Goal: Task Accomplishment & Management: Manage account settings

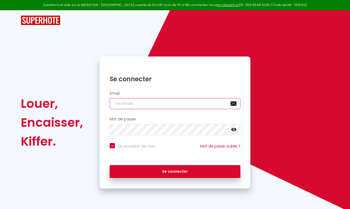
click at [144, 106] on input "email" at bounding box center [175, 103] width 131 height 11
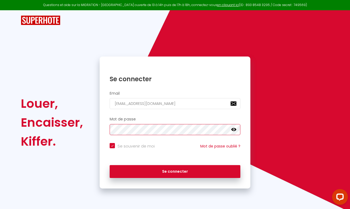
click at [175, 171] on button "Se connecter" at bounding box center [175, 171] width 131 height 13
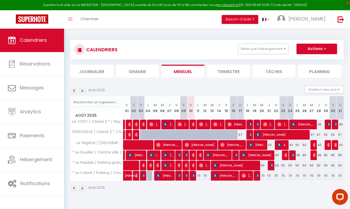
click at [229, 77] on div "CALENDRIERS Filtrer par hébergement Tous Le COSY / Classé 3 * / Nay centre - Ap…" at bounding box center [206, 116] width 273 height 162
click at [229, 74] on li "Trimestre" at bounding box center [228, 71] width 43 height 13
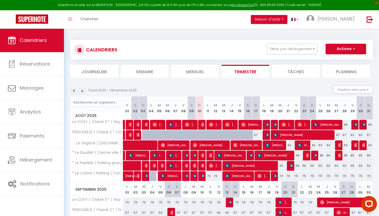
click at [81, 91] on img at bounding box center [82, 91] width 6 height 6
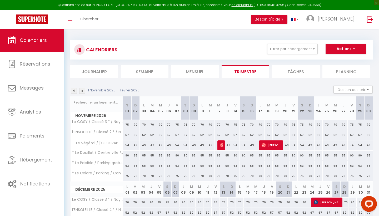
click at [75, 91] on img at bounding box center [74, 91] width 6 height 6
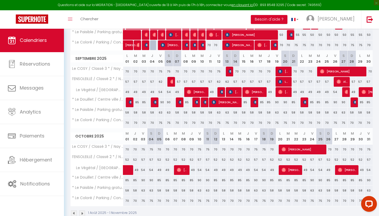
scroll to position [133, 0]
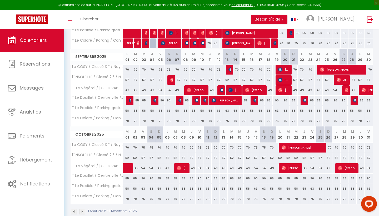
click at [129, 111] on div "58" at bounding box center [127, 111] width 8 height 10
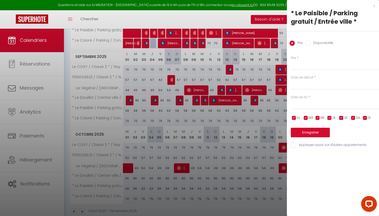
type input "58"
type input "Lun 01 Septembre 2025"
type input "[DATE]"
click at [299, 66] on input "58" at bounding box center [335, 64] width 88 height 9
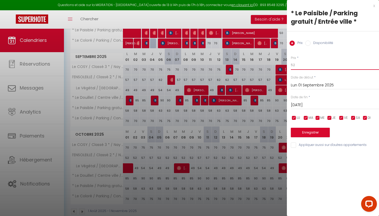
type input "52"
click at [350, 120] on label "SA" at bounding box center [358, 118] width 4 height 6
checkbox input "false"
click at [346, 116] on span "VE" at bounding box center [346, 117] width 4 height 5
checkbox input "false"
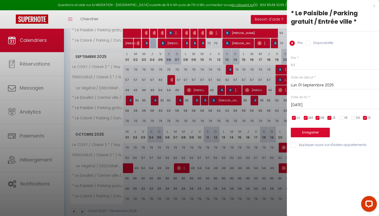
click at [307, 103] on input "[DATE]" at bounding box center [335, 105] width 88 height 7
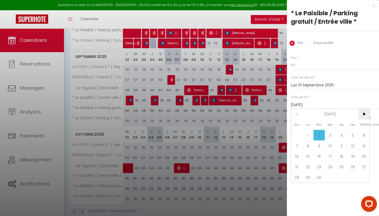
click at [350, 115] on span ">" at bounding box center [364, 114] width 11 height 11
click at [310, 157] on span "15" at bounding box center [308, 156] width 11 height 11
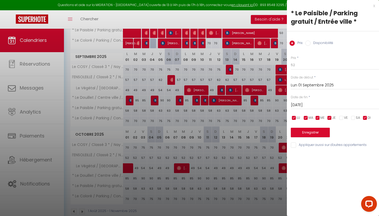
type input "Lun 15 Décembre 2025"
click at [317, 130] on button "Enregistrer" at bounding box center [310, 132] width 39 height 9
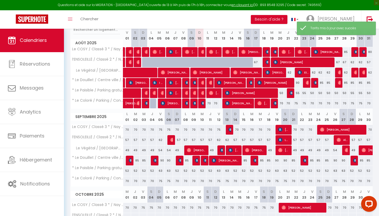
scroll to position [73, 0]
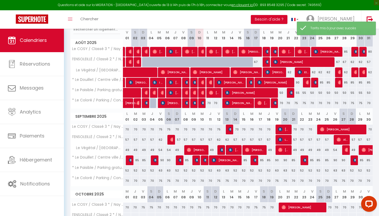
click at [160, 170] on div "63" at bounding box center [161, 171] width 8 height 10
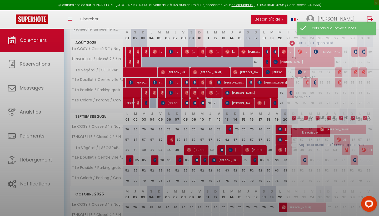
type input "63"
type input "Ven 05 Septembre 2025"
type input "[DATE]"
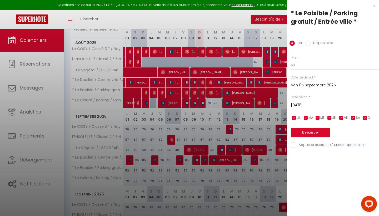
click at [330, 118] on input "checkbox" at bounding box center [329, 117] width 5 height 5
checkbox input "false"
click at [321, 118] on span "ME" at bounding box center [323, 117] width 4 height 5
checkbox input "false"
click at [305, 118] on input "checkbox" at bounding box center [306, 117] width 5 height 5
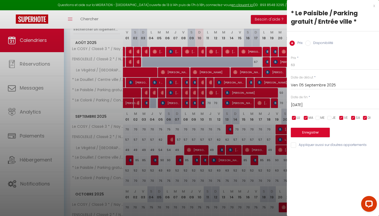
checkbox input "false"
click at [296, 118] on input "checkbox" at bounding box center [294, 117] width 5 height 5
checkbox input "false"
click at [350, 117] on input "checkbox" at bounding box center [365, 117] width 5 height 5
checkbox input "false"
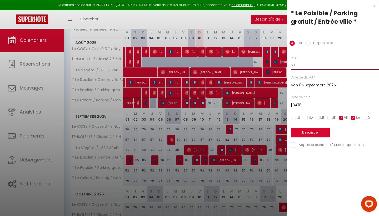
click at [307, 65] on input "63" at bounding box center [335, 64] width 88 height 9
type input "57"
click at [311, 102] on input "[DATE]" at bounding box center [335, 105] width 88 height 7
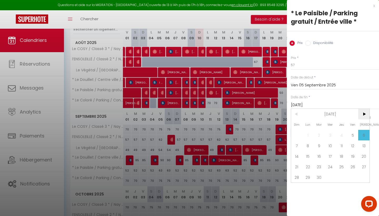
click at [350, 114] on span ">" at bounding box center [364, 114] width 11 height 11
click at [310, 158] on span "15" at bounding box center [308, 156] width 11 height 11
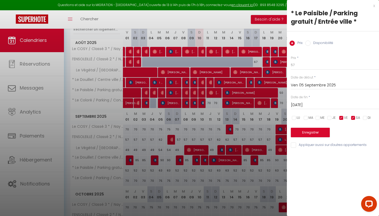
type input "Lun 15 Décembre 2025"
click at [326, 132] on button "Enregistrer" at bounding box center [310, 132] width 39 height 9
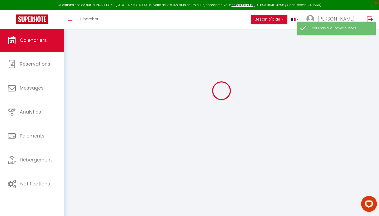
scroll to position [28, 0]
